Goal: Complete application form: Complete application form

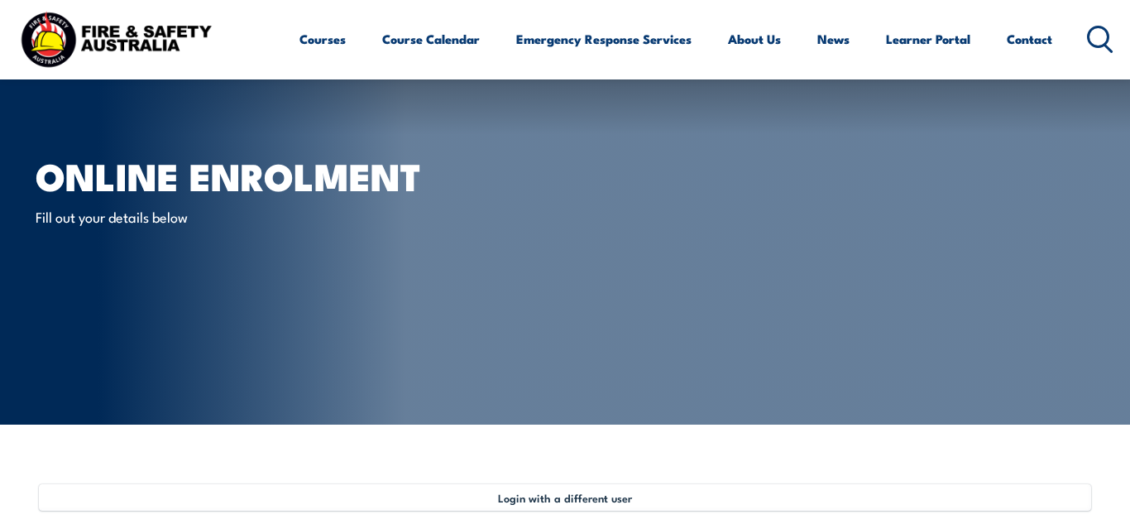
select select "Mr"
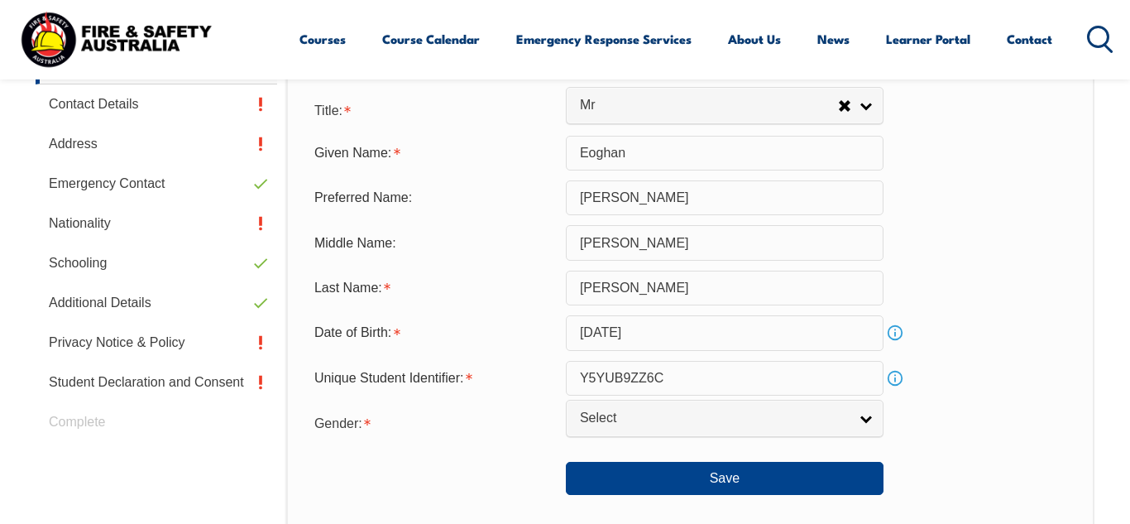
scroll to position [549, 0]
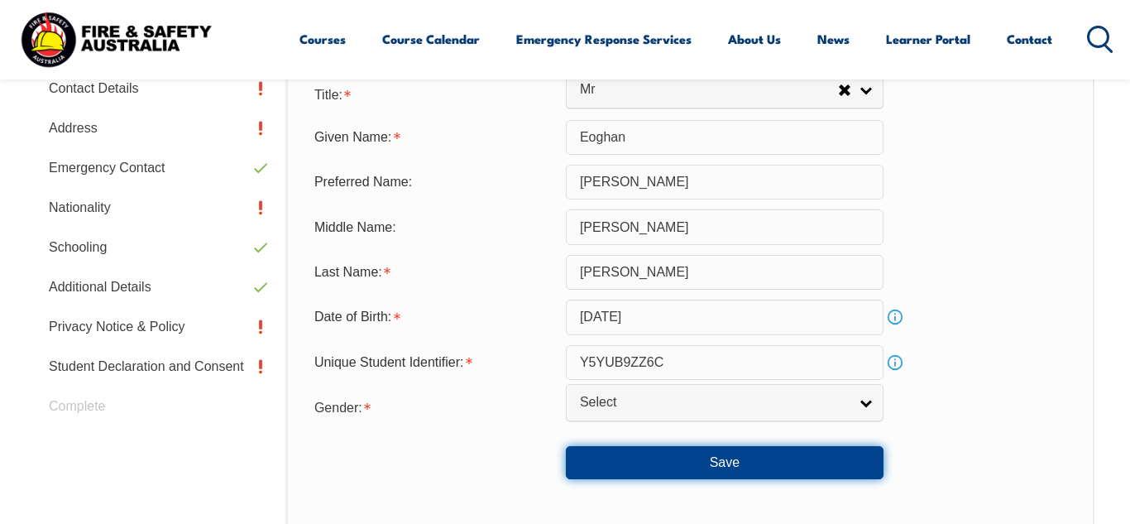
click at [692, 468] on button "Save" at bounding box center [725, 462] width 318 height 33
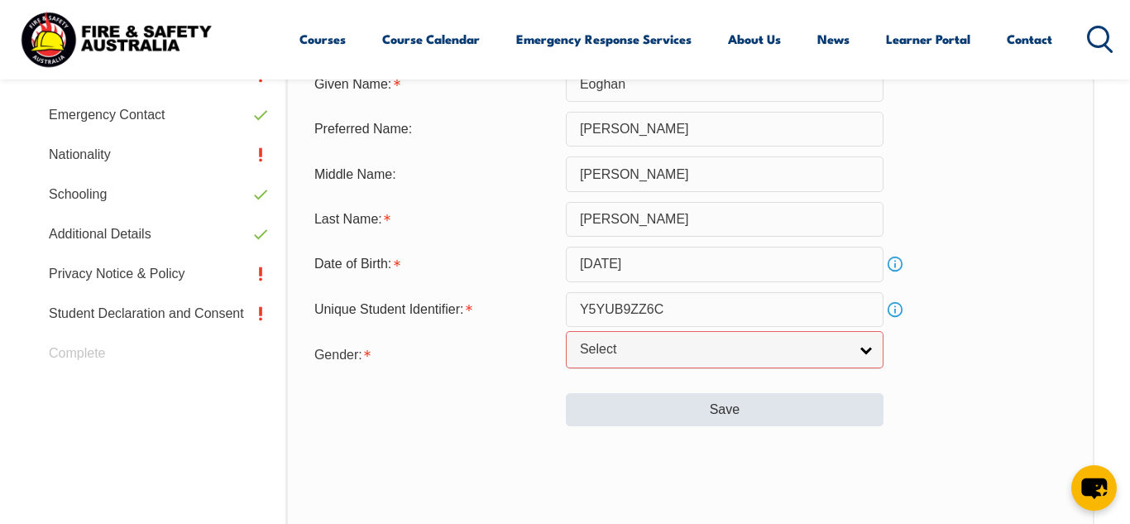
scroll to position [600, 0]
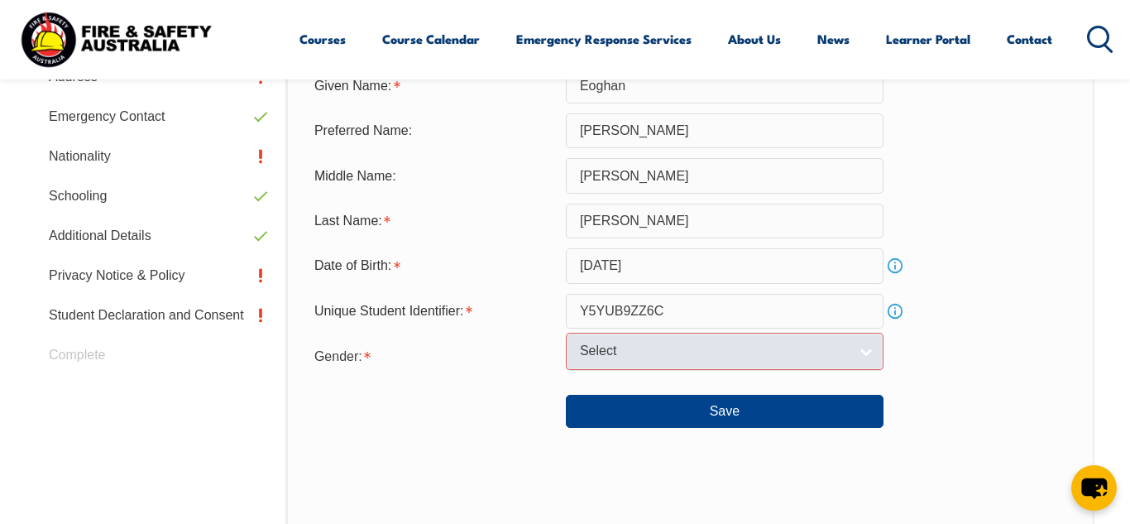
click at [860, 358] on link "Select" at bounding box center [725, 351] width 318 height 37
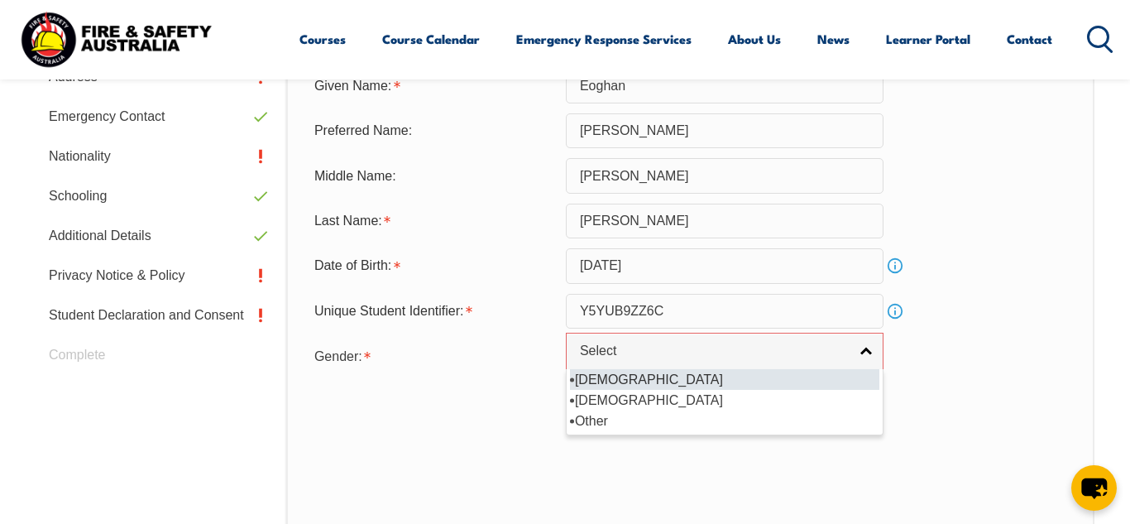
click at [651, 390] on li "[DEMOGRAPHIC_DATA]" at bounding box center [724, 379] width 309 height 21
select select "M"
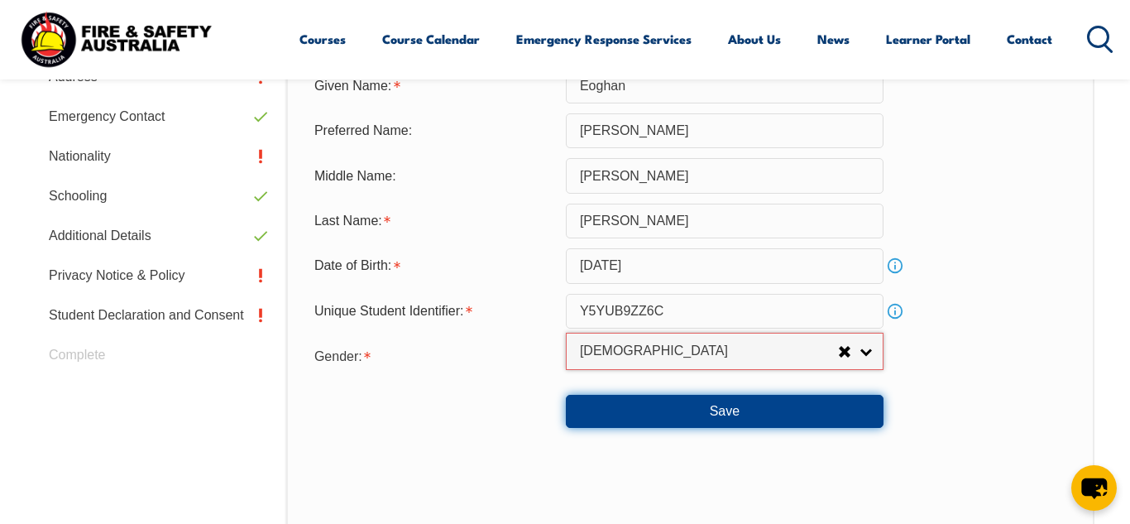
click at [673, 424] on button "Save" at bounding box center [725, 411] width 318 height 33
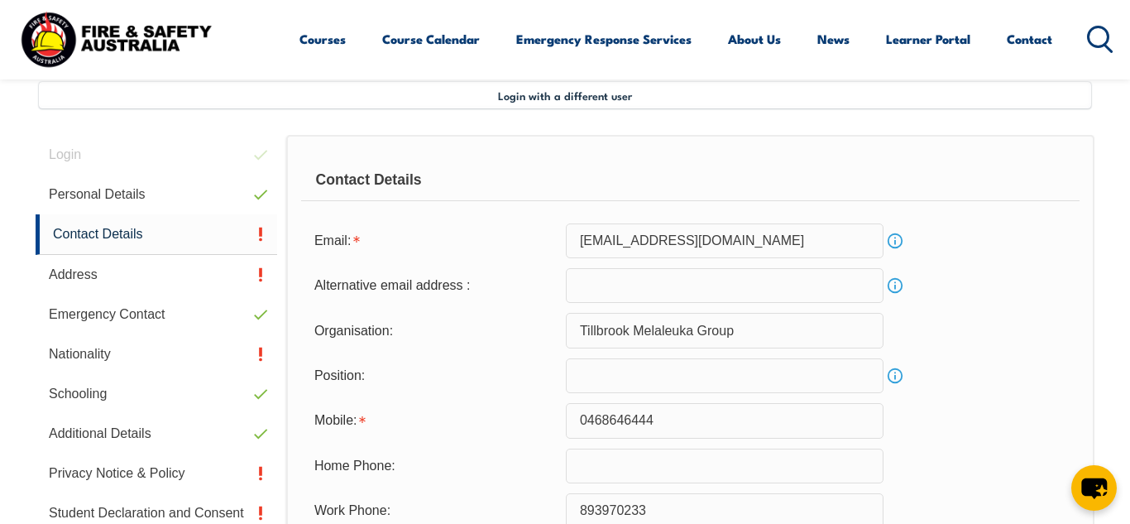
scroll to position [401, 0]
click at [249, 241] on link "Contact Details" at bounding box center [157, 235] width 242 height 41
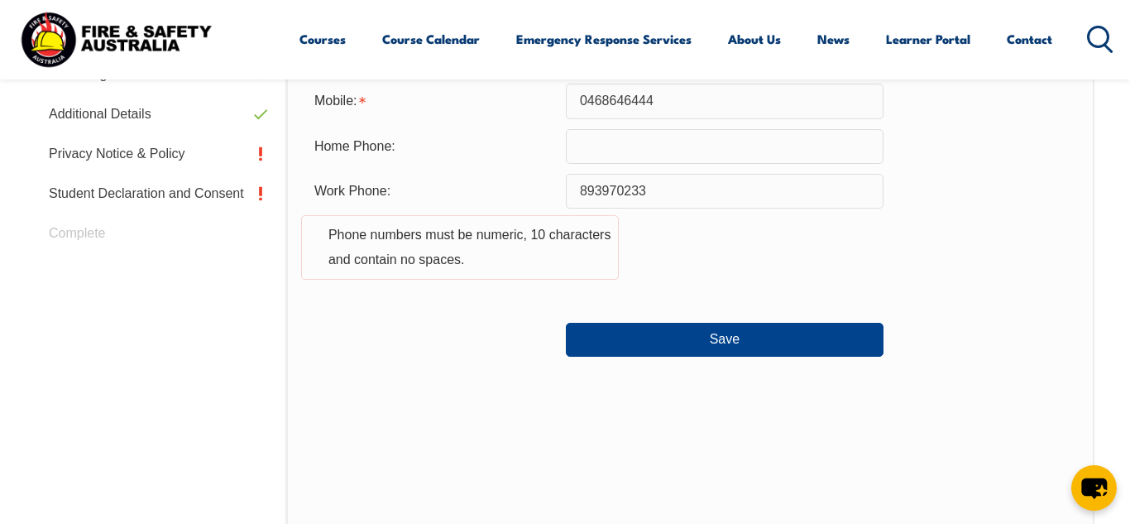
scroll to position [726, 0]
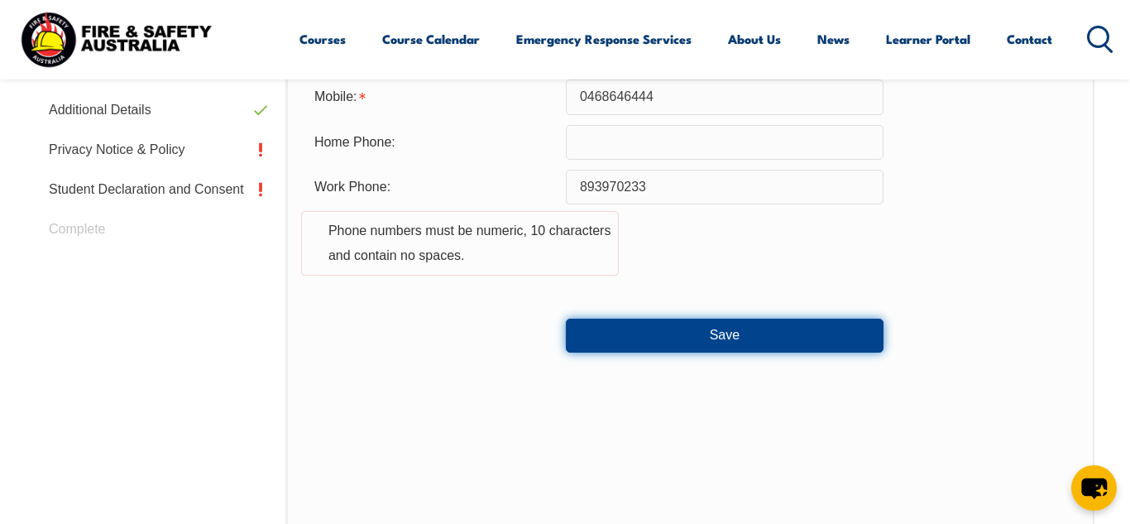
click at [622, 334] on button "Save" at bounding box center [725, 335] width 318 height 33
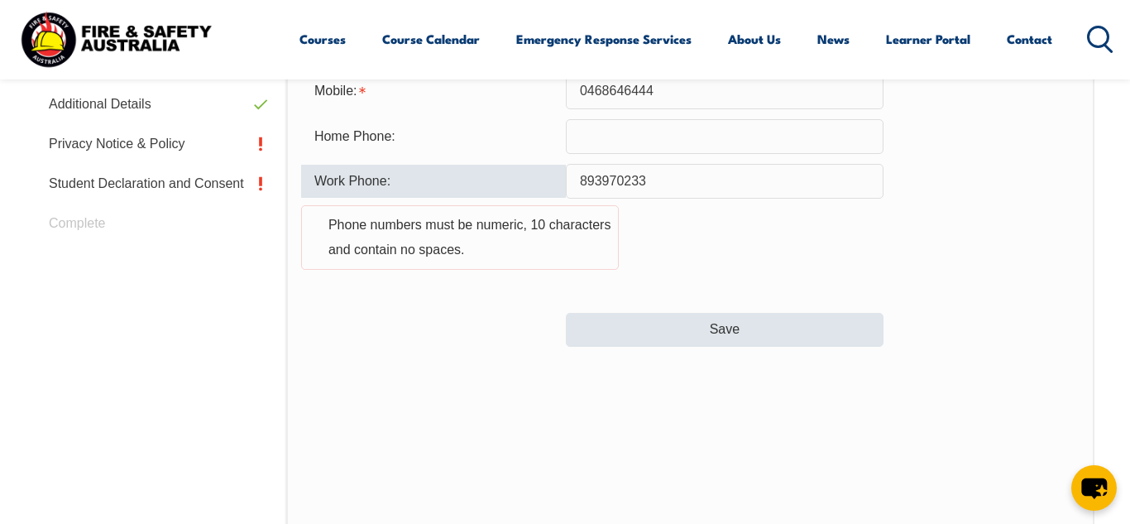
scroll to position [733, 0]
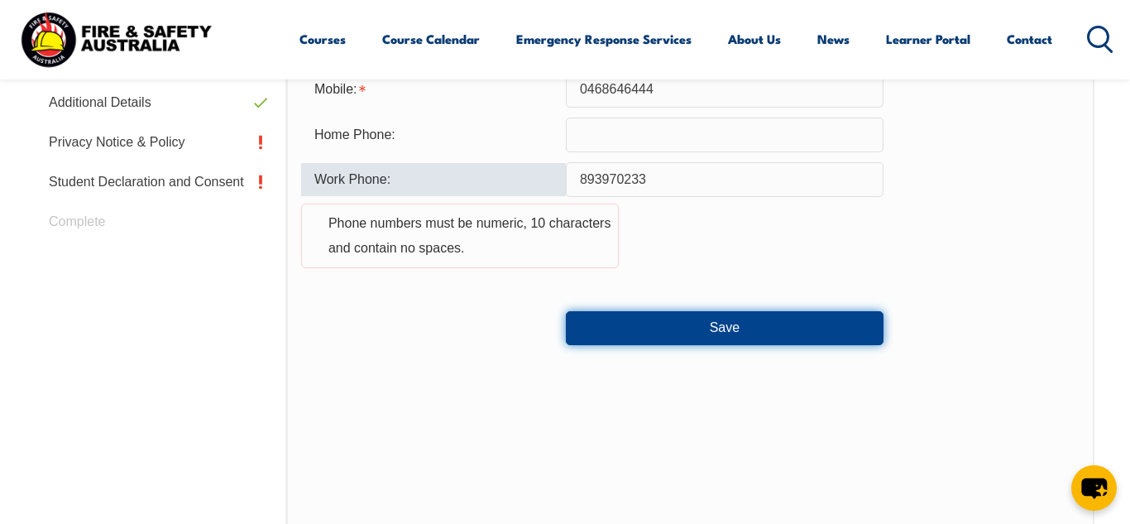
click at [627, 340] on button "Save" at bounding box center [725, 327] width 318 height 33
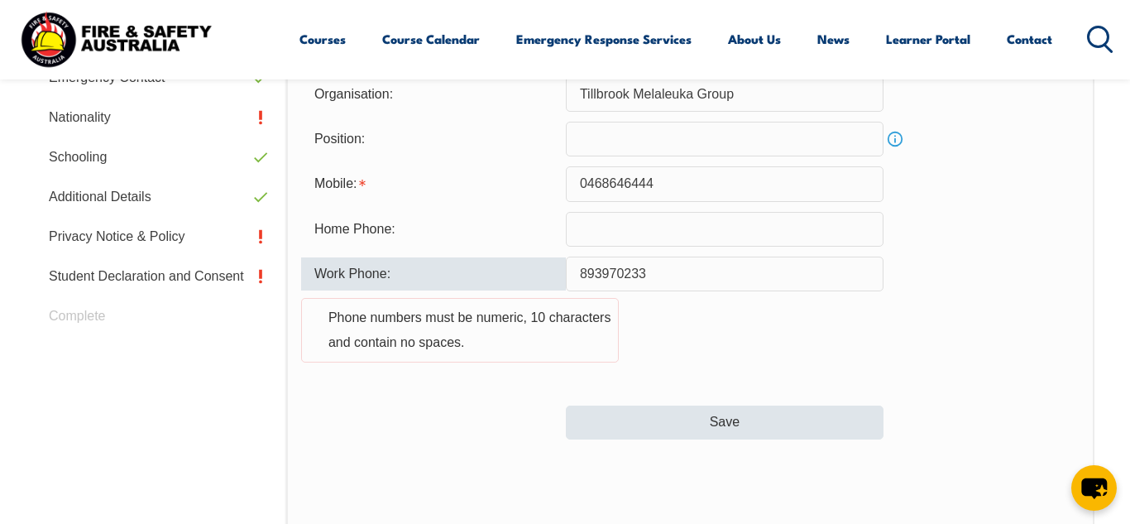
scroll to position [634, 0]
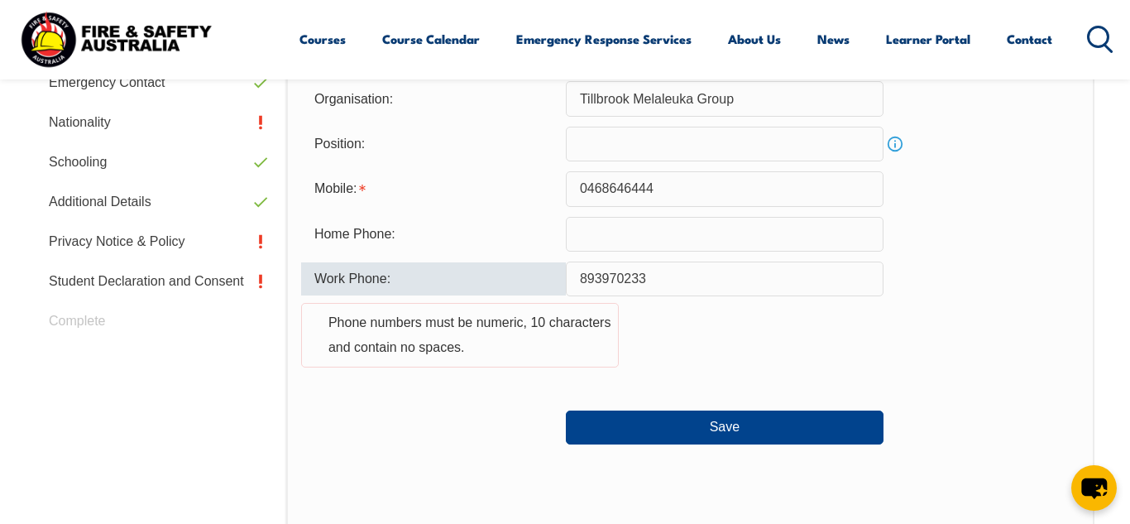
click at [702, 289] on input "893970233" at bounding box center [725, 278] width 318 height 35
type input "8"
type input "0"
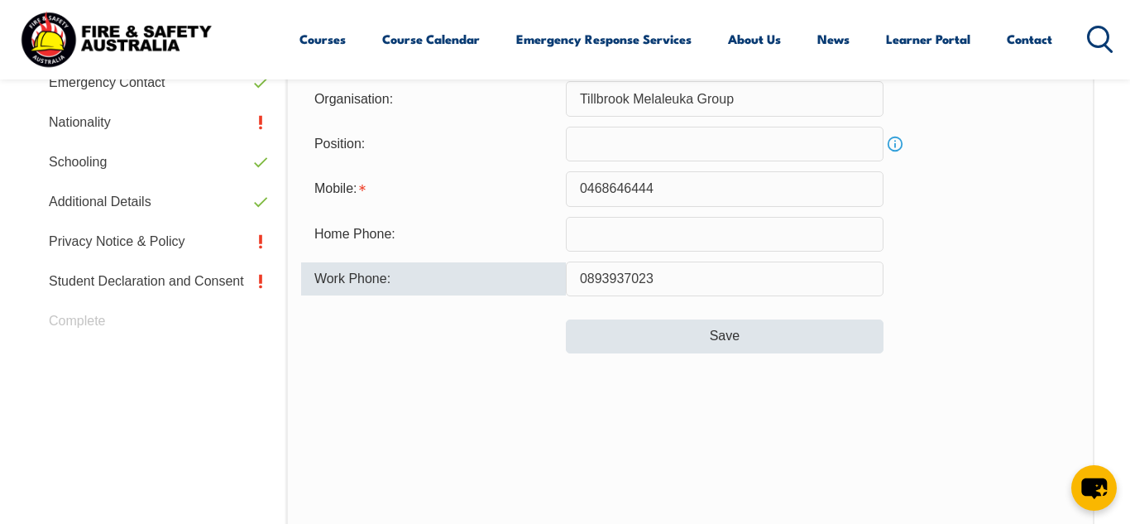
type input "0893937023"
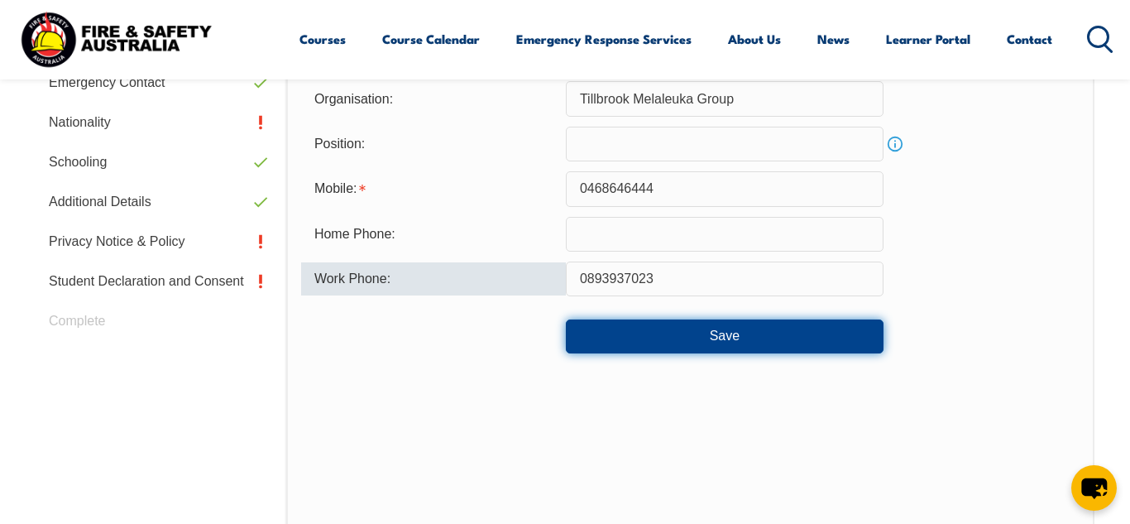
click at [718, 338] on button "Save" at bounding box center [725, 335] width 318 height 33
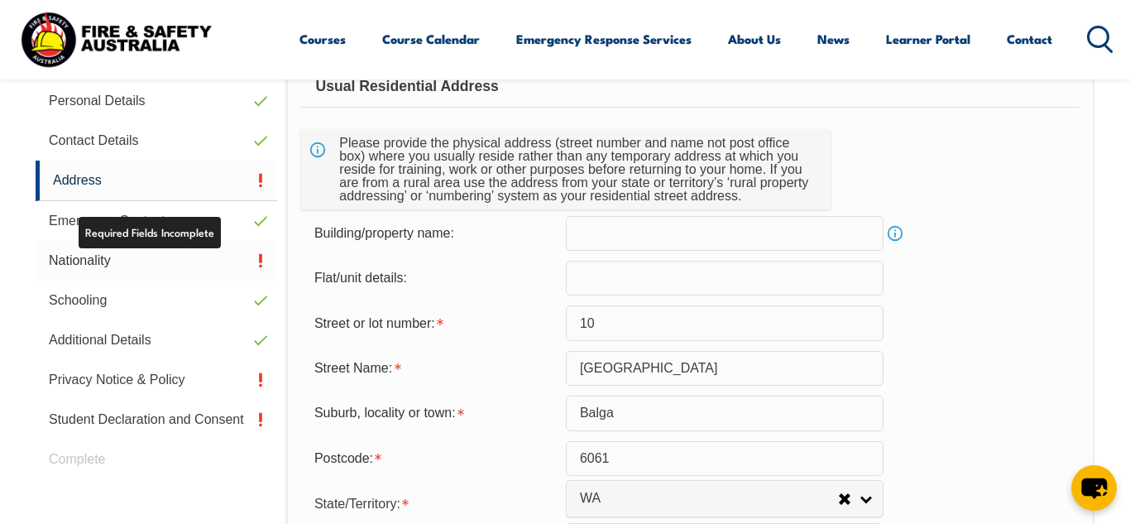
scroll to position [496, 0]
click at [218, 185] on link "Address" at bounding box center [157, 180] width 242 height 41
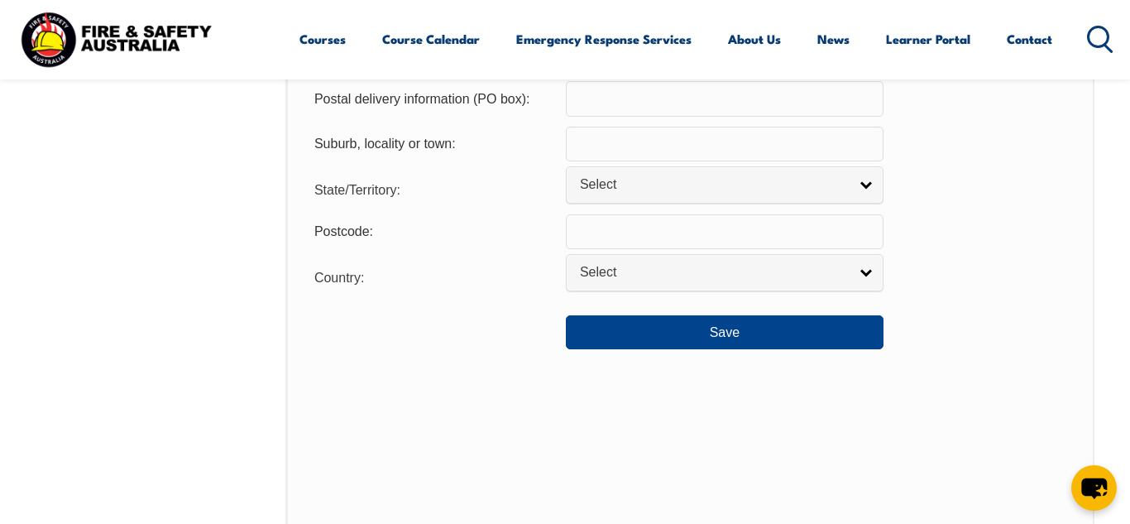
scroll to position [1272, 0]
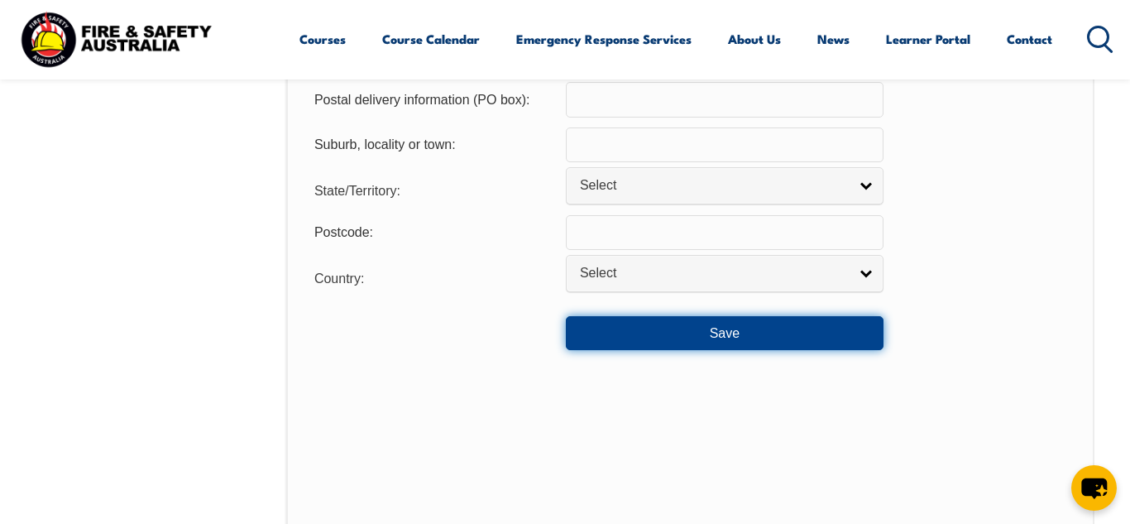
click at [666, 347] on button "Save" at bounding box center [725, 332] width 318 height 33
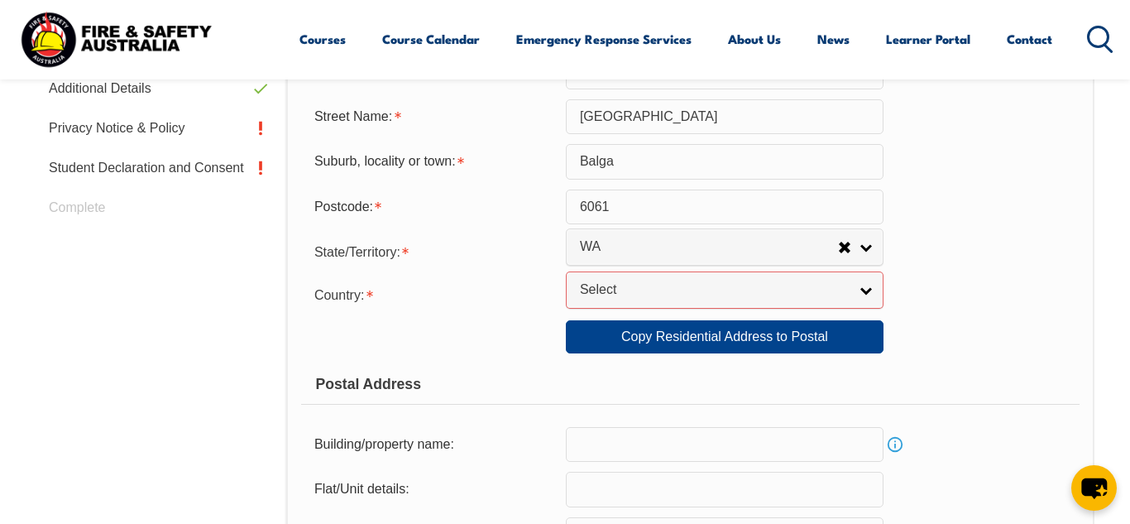
scroll to position [744, 0]
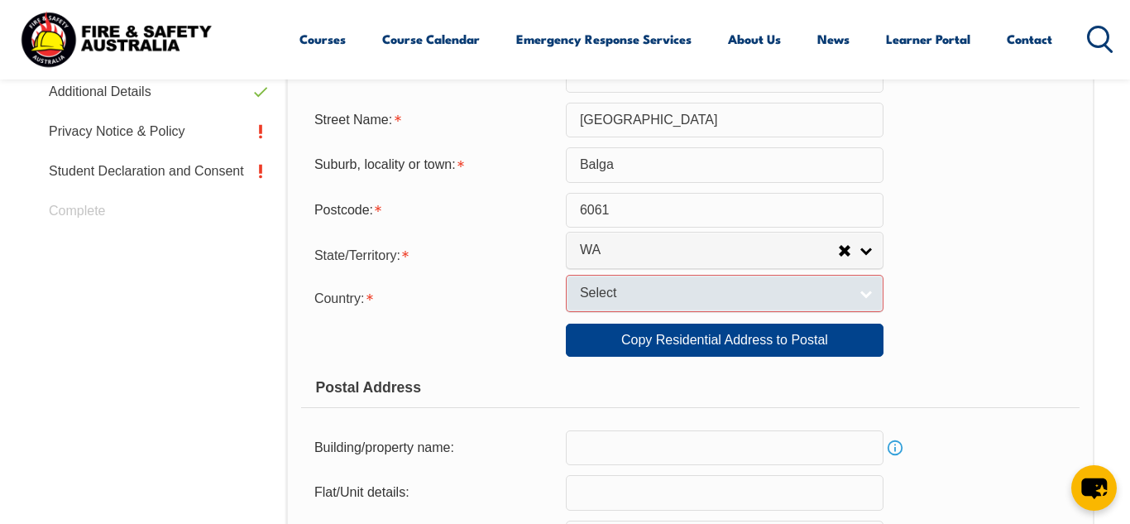
click at [865, 309] on link "Select" at bounding box center [725, 293] width 318 height 37
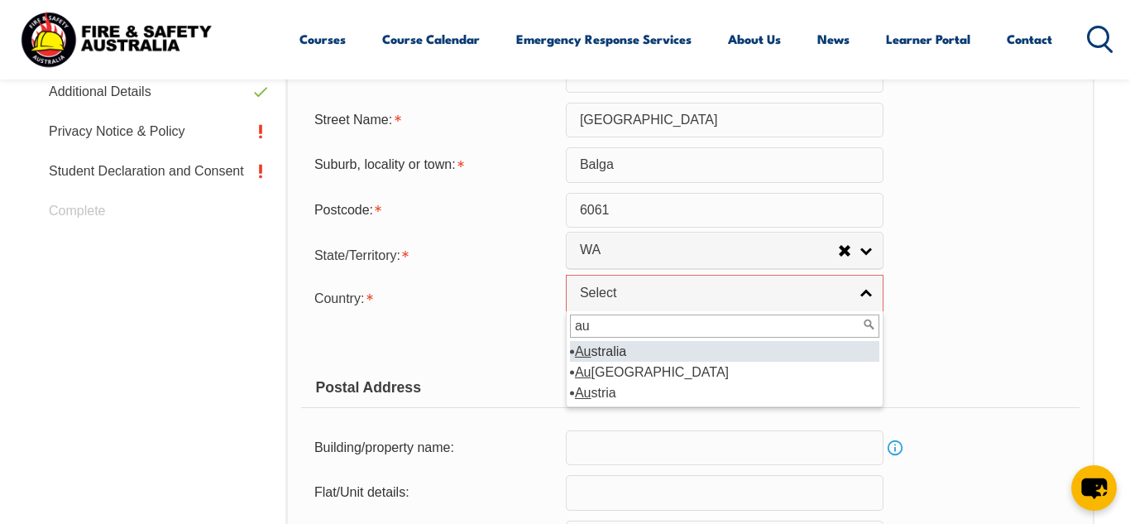
type input "au"
click at [766, 357] on li "Au stralia" at bounding box center [724, 351] width 309 height 21
select select "1101"
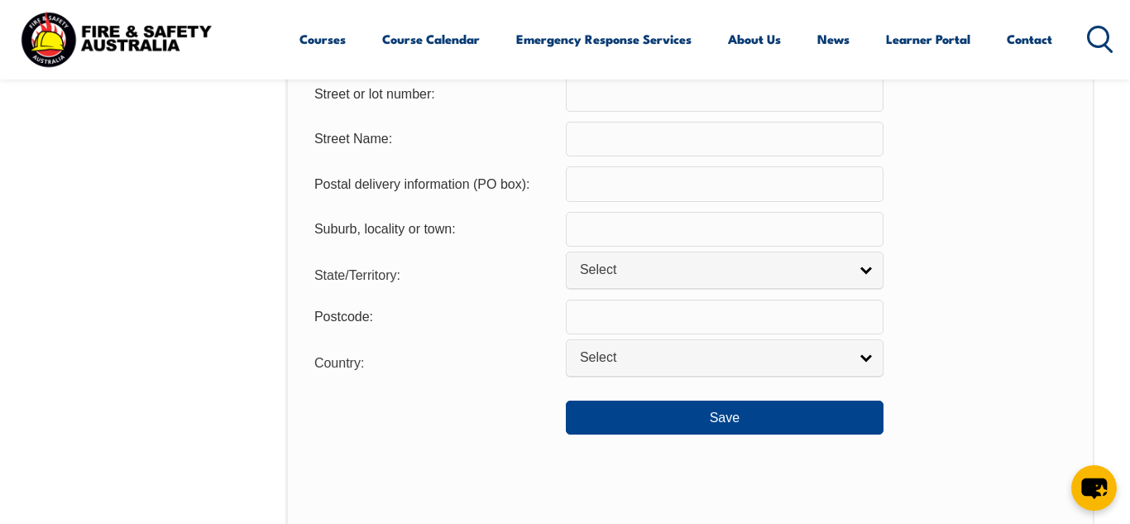
scroll to position [1205, 0]
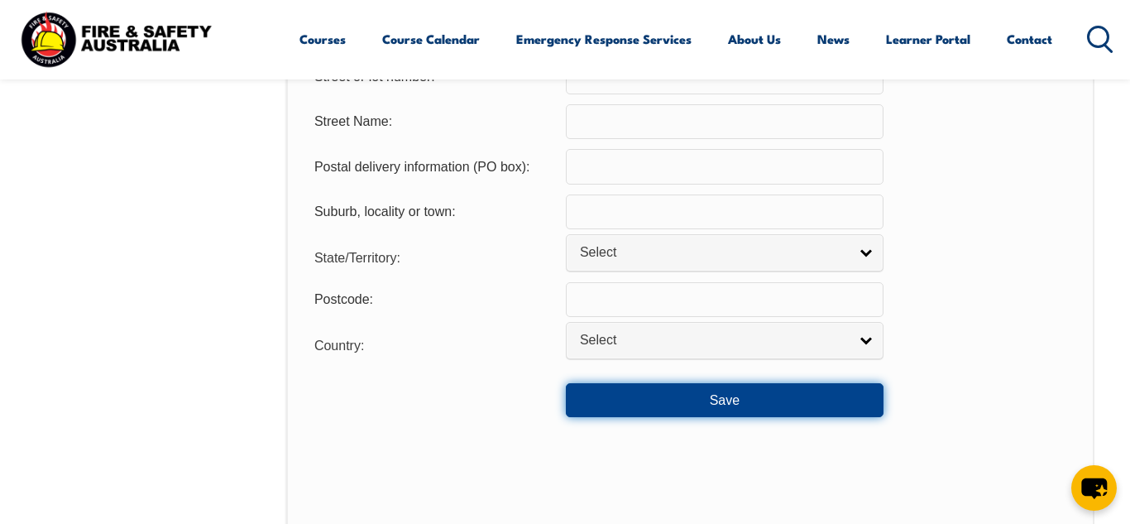
click at [765, 414] on button "Save" at bounding box center [725, 399] width 318 height 33
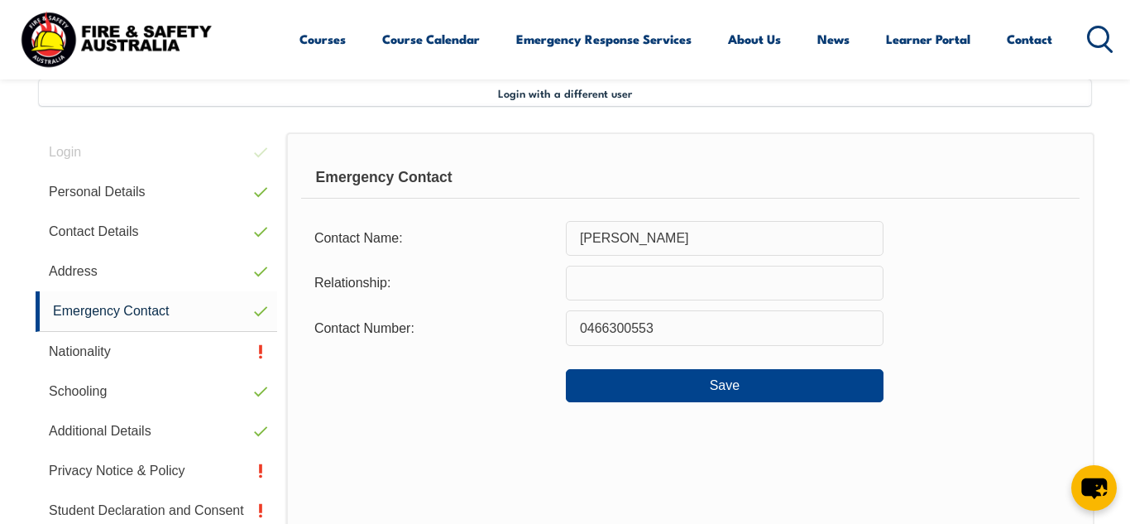
scroll to position [401, 0]
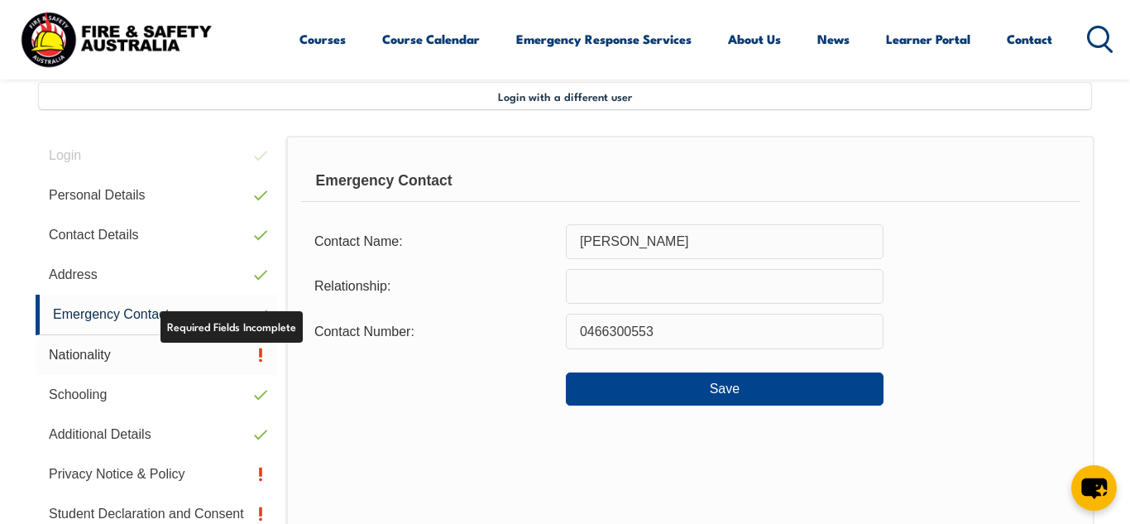
click at [208, 353] on link "Nationality" at bounding box center [157, 355] width 242 height 40
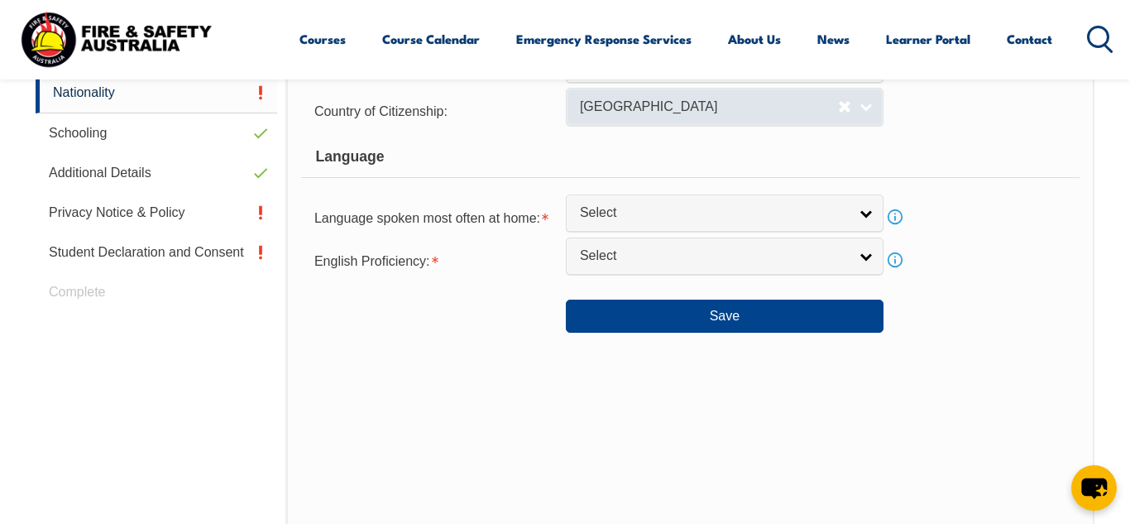
scroll to position [664, 0]
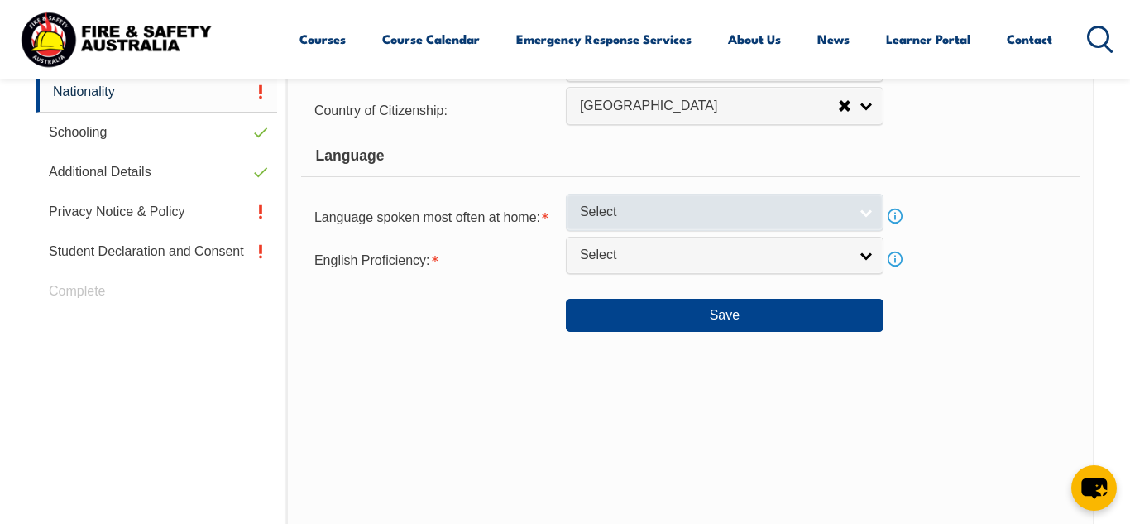
click at [850, 223] on link "Select" at bounding box center [725, 212] width 318 height 37
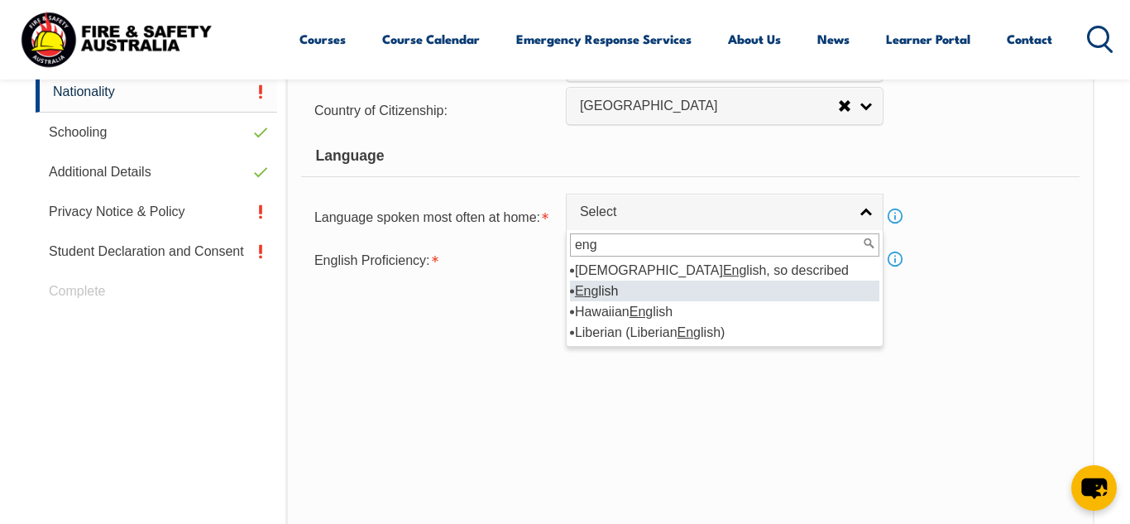
type input "eng"
click at [757, 294] on li "Eng lish" at bounding box center [724, 290] width 309 height 21
select select "1201"
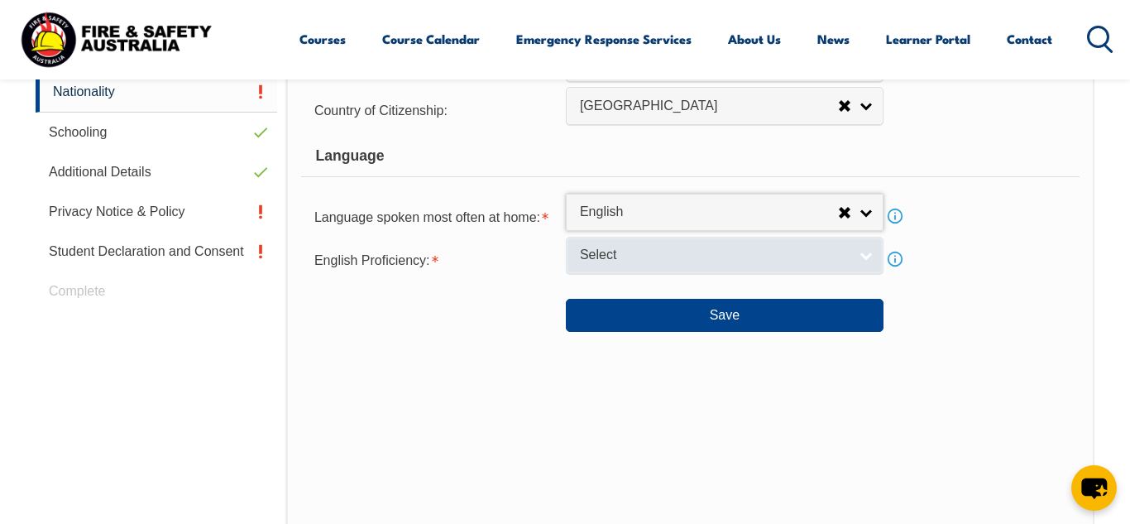
click at [790, 267] on link "Select" at bounding box center [725, 255] width 318 height 37
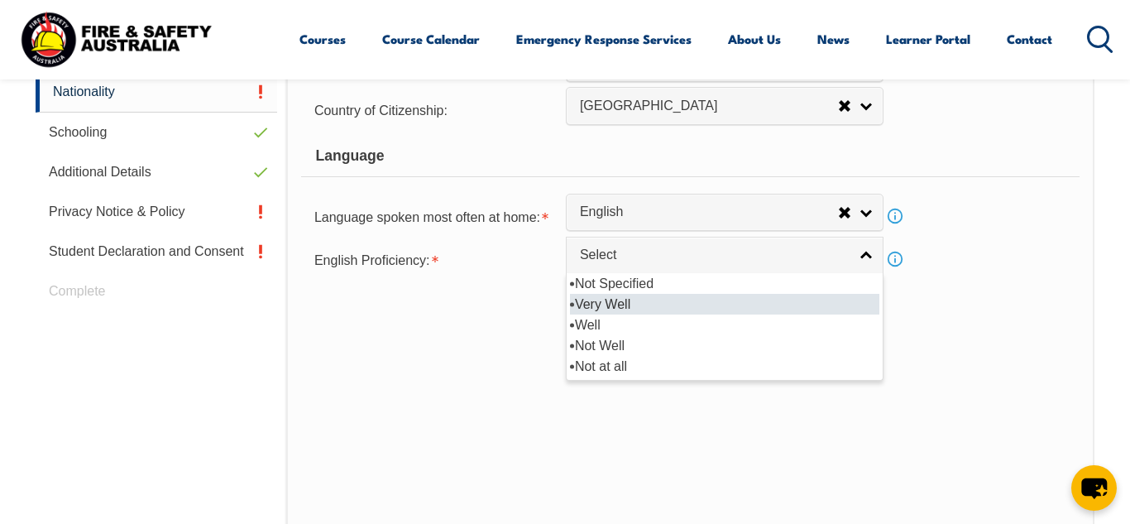
click at [687, 305] on li "Very Well" at bounding box center [724, 304] width 309 height 21
select select "1"
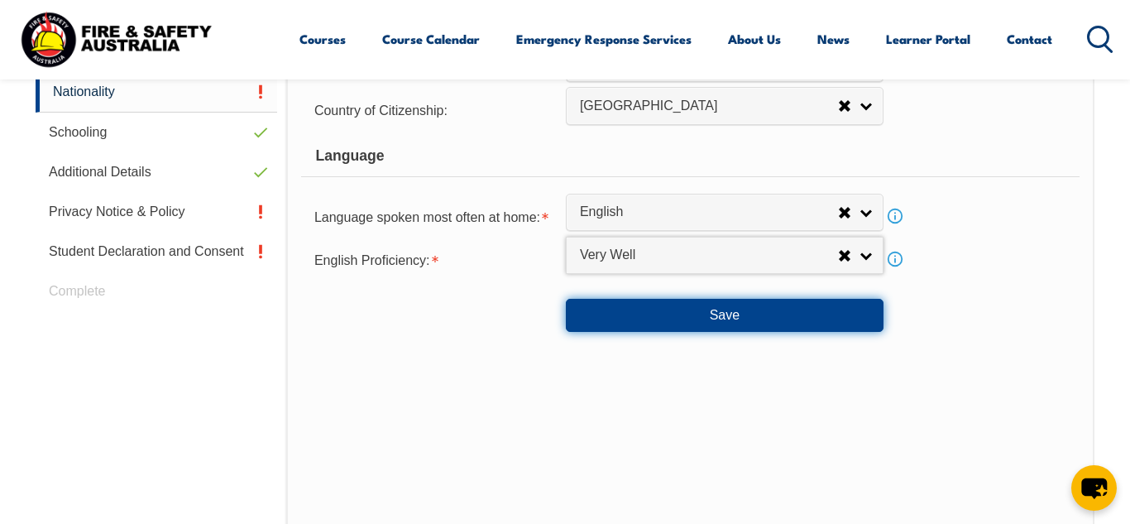
click at [712, 322] on button "Save" at bounding box center [725, 315] width 318 height 33
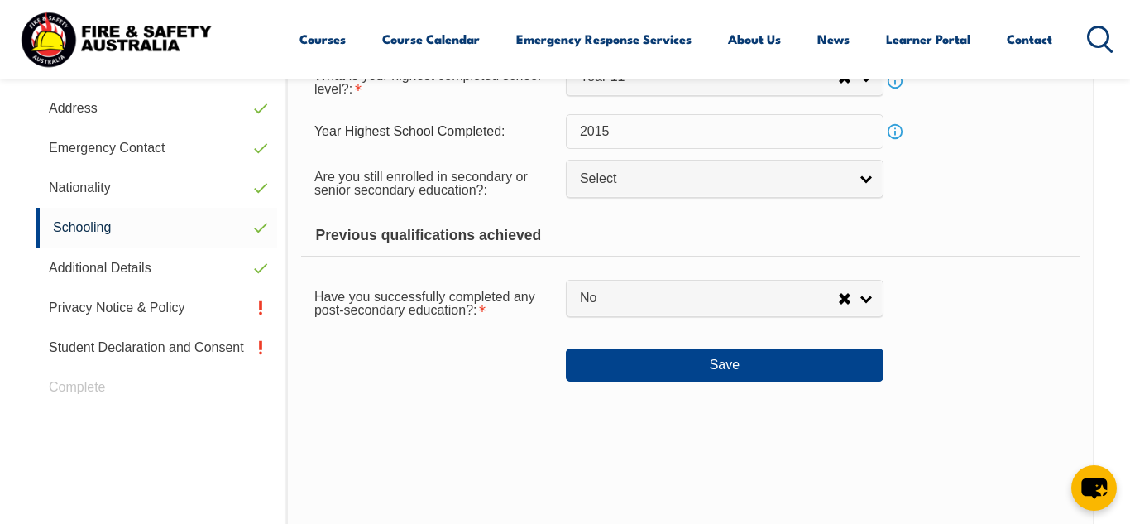
scroll to position [569, 0]
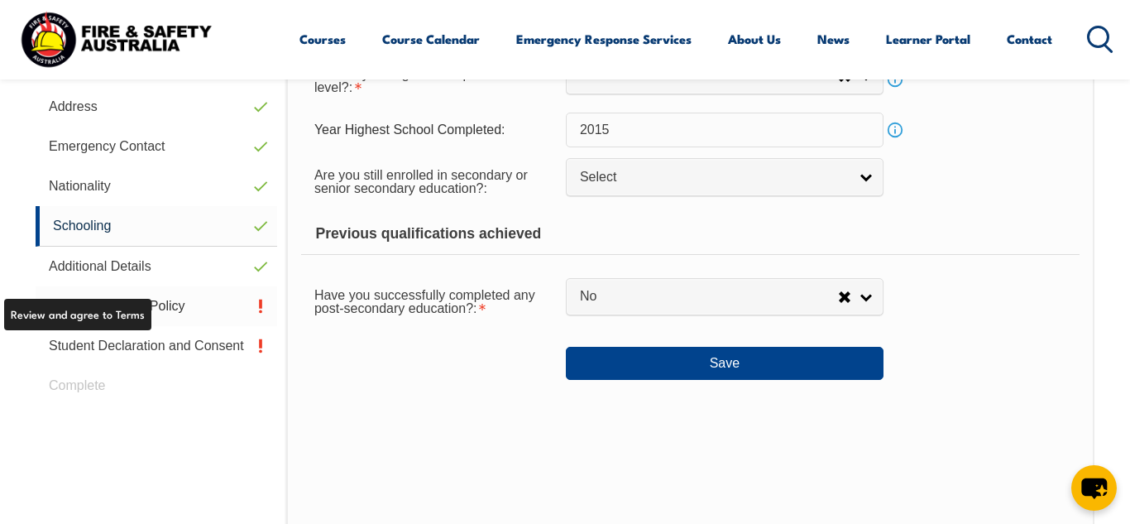
click at [201, 309] on link "Privacy Notice & Policy" at bounding box center [157, 306] width 242 height 40
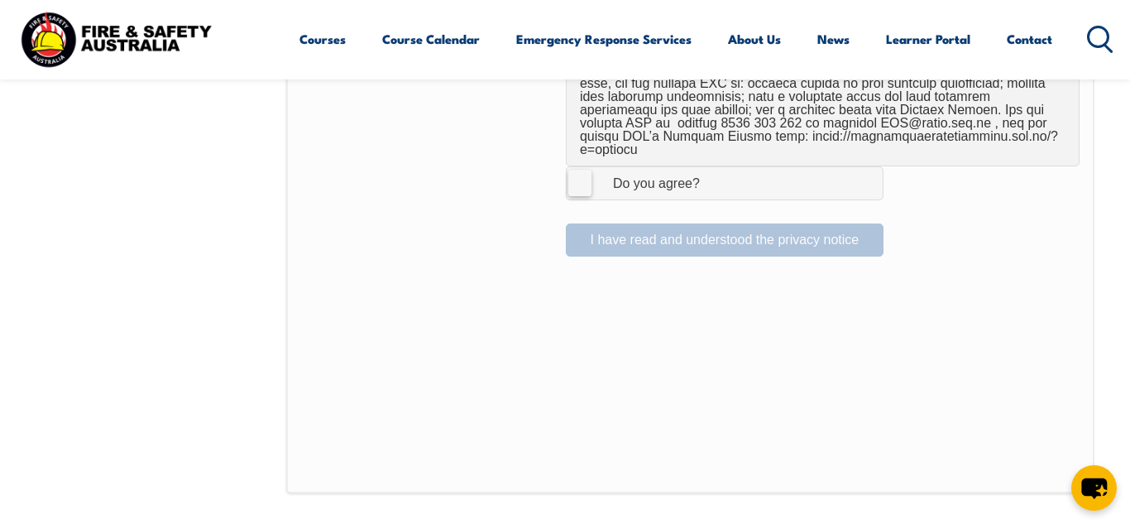
scroll to position [1095, 0]
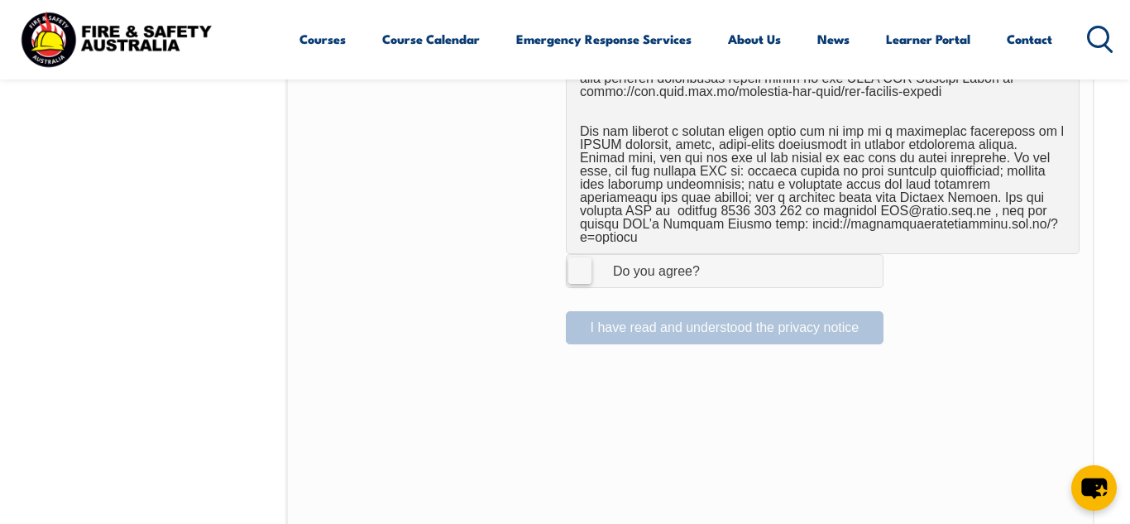
click at [582, 259] on label "I Agree Do you agree?" at bounding box center [725, 270] width 318 height 33
click at [713, 259] on input "I Agree Do you agree?" at bounding box center [727, 270] width 28 height 31
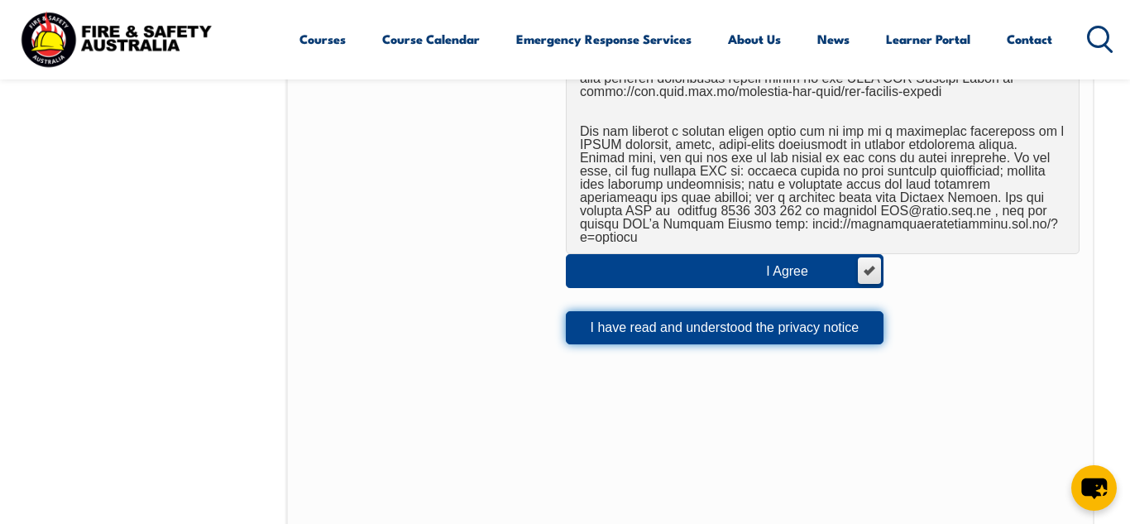
click at [660, 319] on button "I have read and understood the privacy notice" at bounding box center [725, 327] width 318 height 33
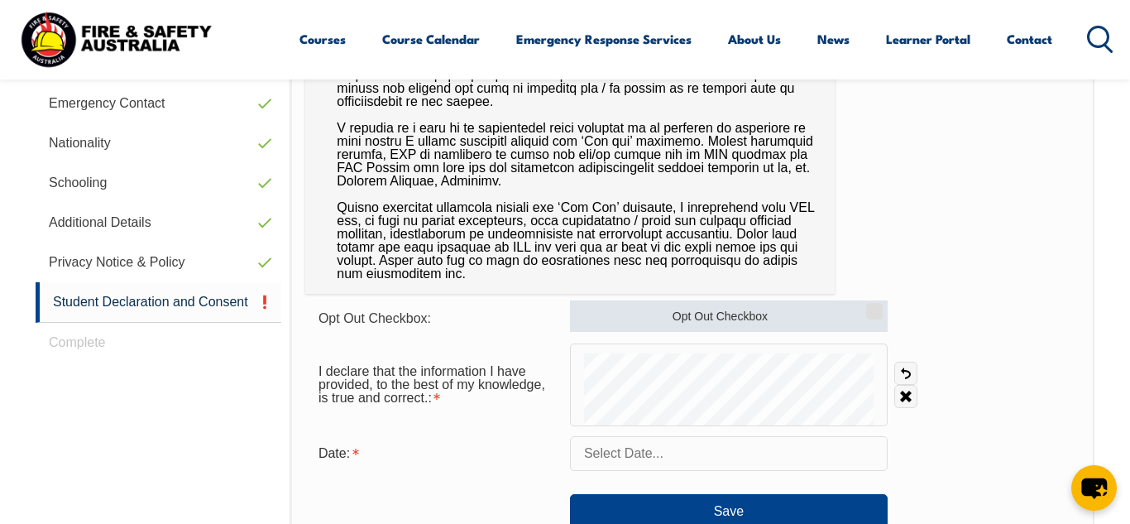
scroll to position [619, 0]
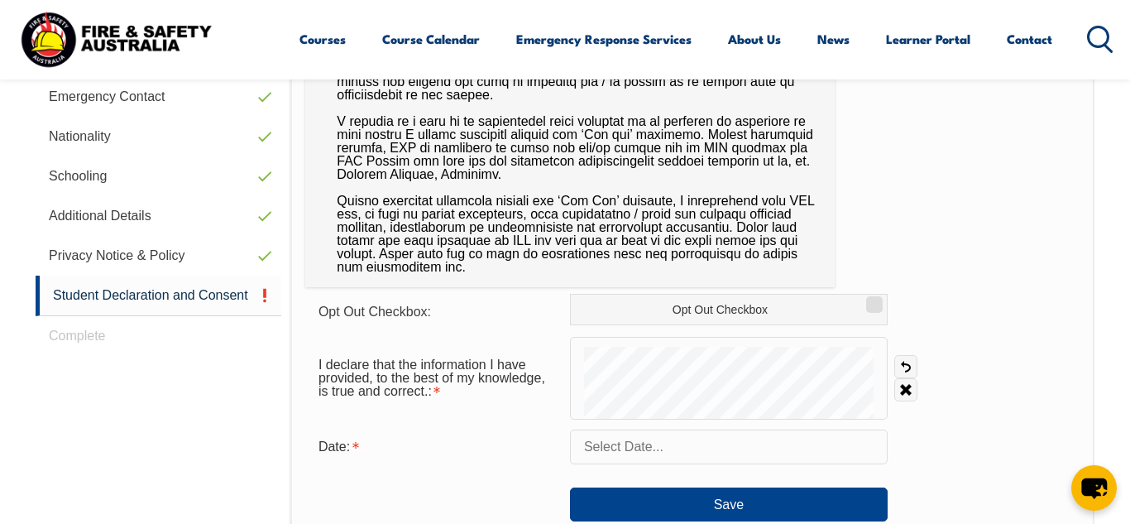
click at [750, 454] on input "text" at bounding box center [729, 446] width 318 height 35
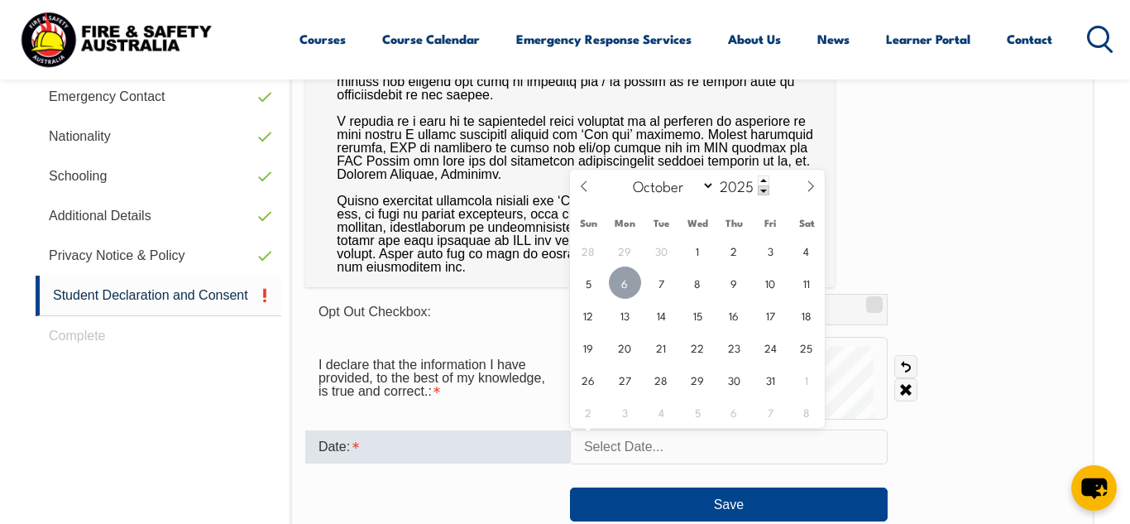
click at [633, 291] on span "6" at bounding box center [625, 282] width 32 height 32
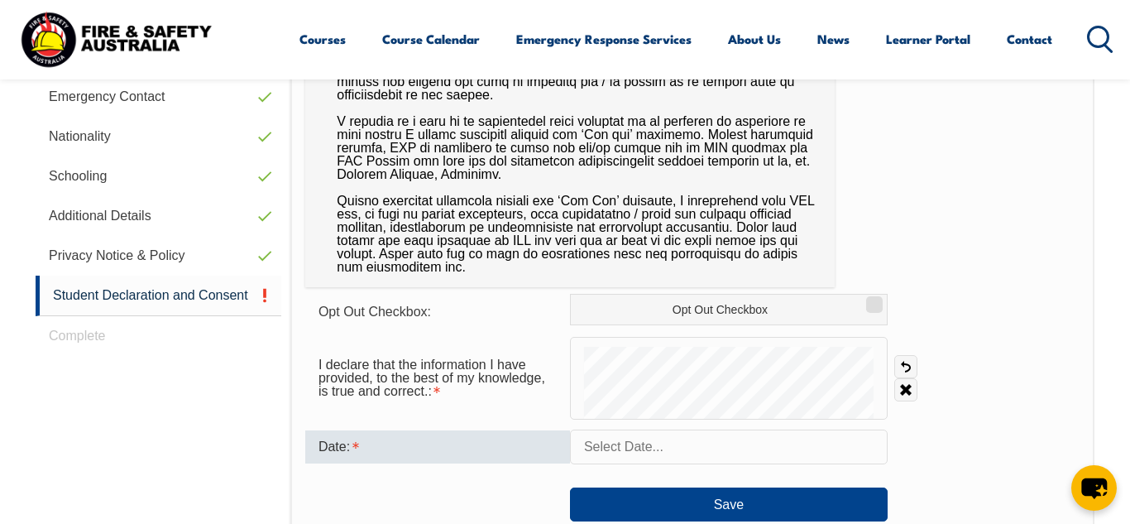
type input "[DATE]"
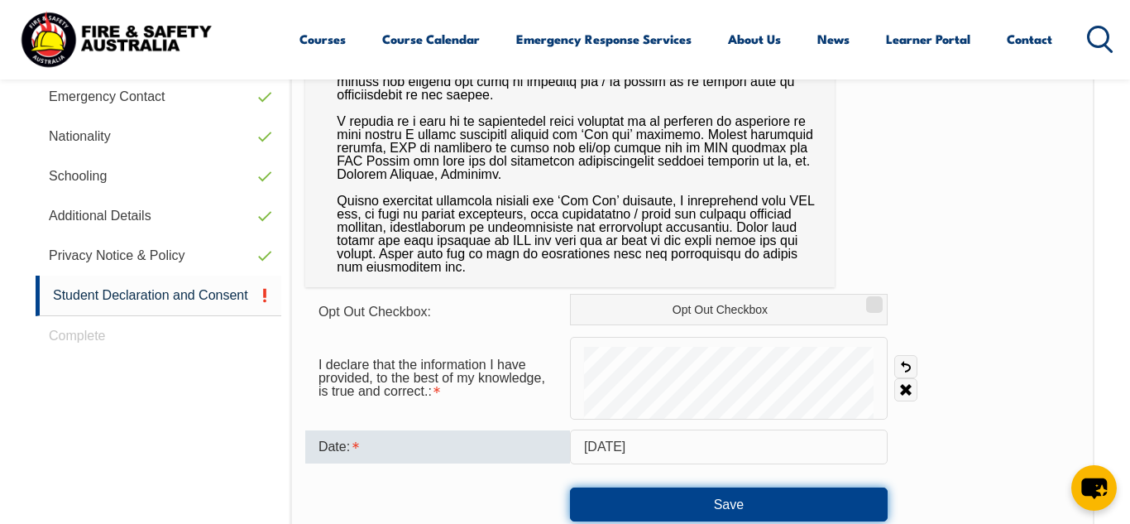
click at [675, 498] on button "Save" at bounding box center [729, 503] width 318 height 33
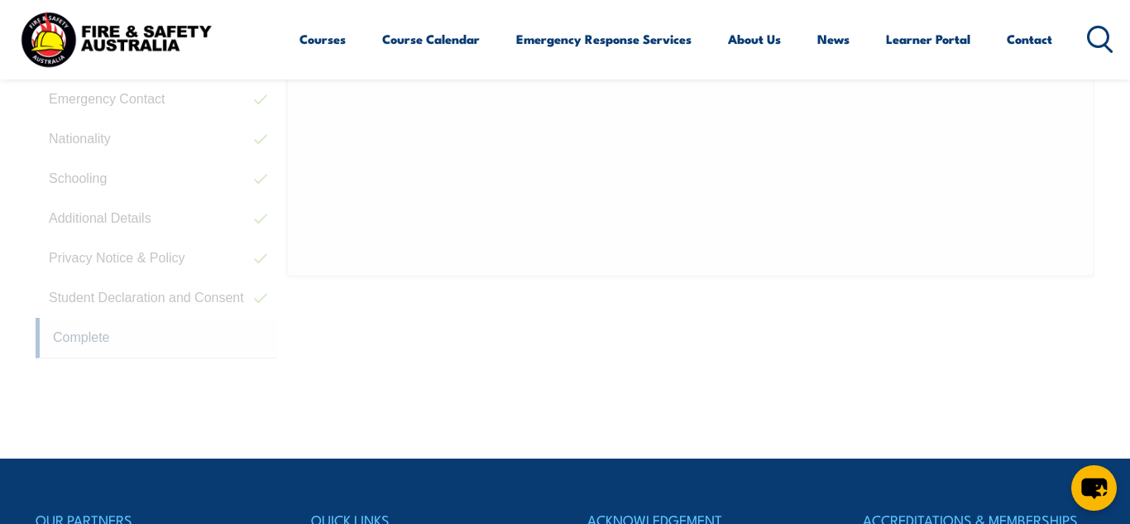
scroll to position [401, 0]
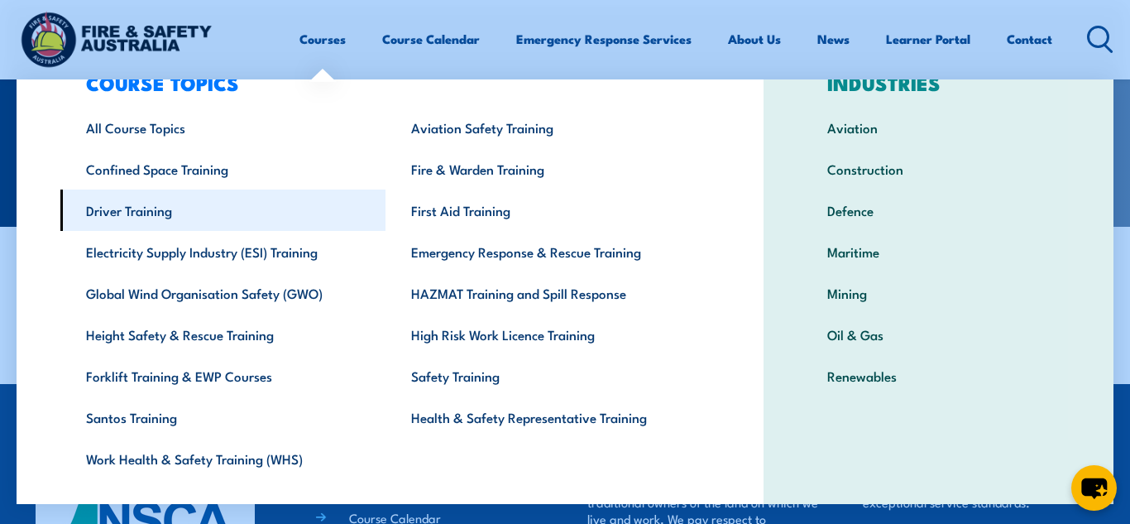
scroll to position [65, 0]
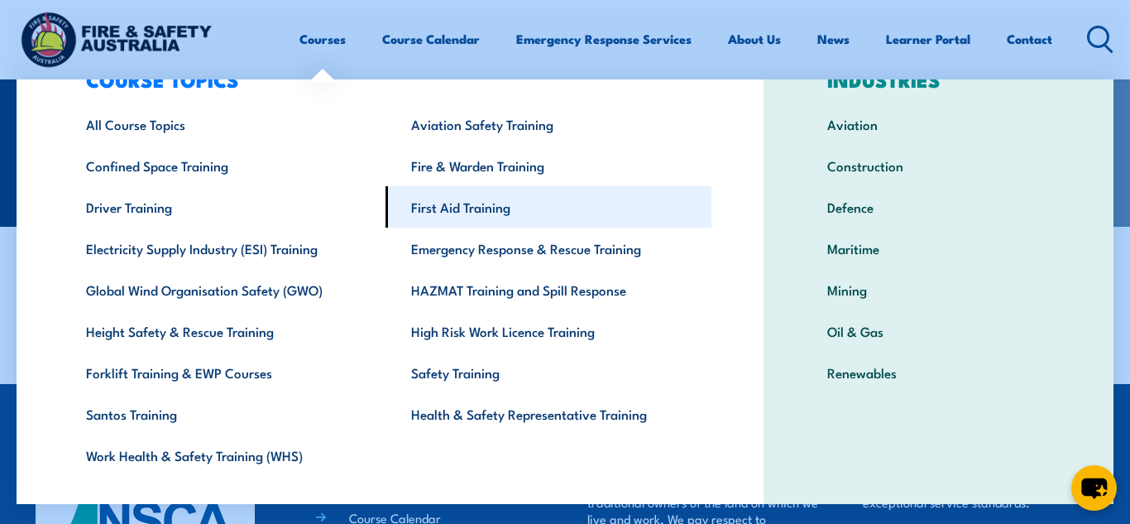
click at [455, 205] on link "First Aid Training" at bounding box center [548, 206] width 325 height 41
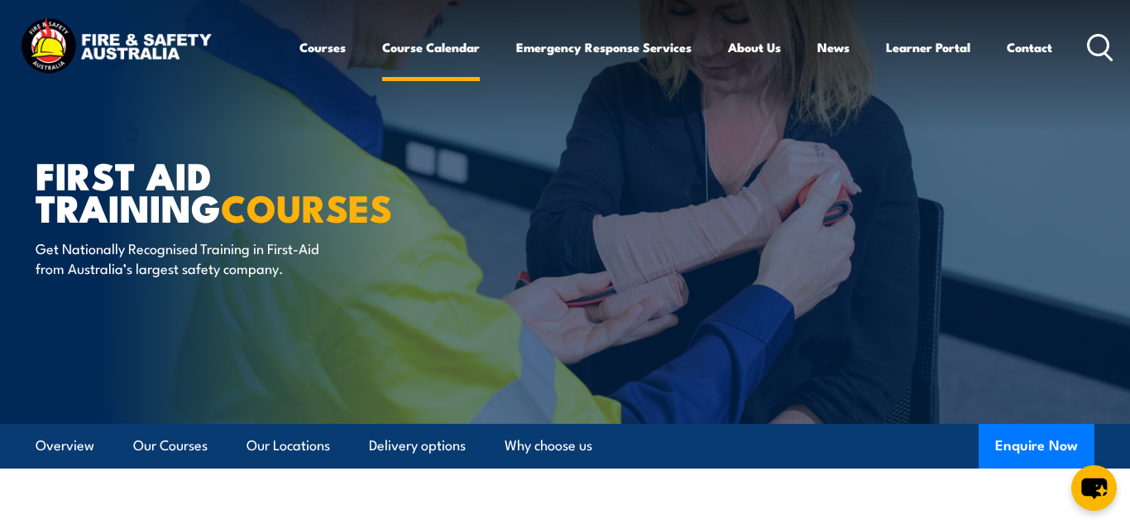
click at [413, 48] on link "Course Calendar" at bounding box center [431, 47] width 98 height 40
click at [912, 47] on link "Learner Portal" at bounding box center [928, 47] width 84 height 40
